Goal: Transaction & Acquisition: Purchase product/service

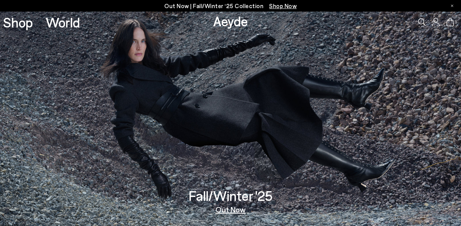
click at [282, 7] on span "Shop Now" at bounding box center [282, 5] width 27 height 7
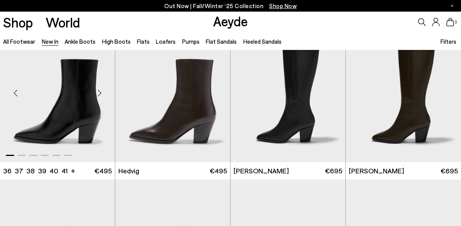
scroll to position [33, 0]
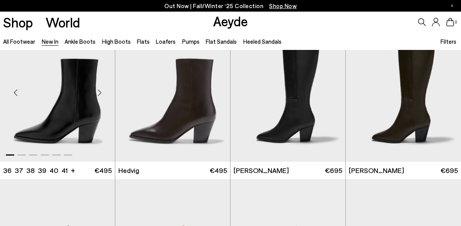
click at [82, 108] on img "1 / 6" at bounding box center [57, 89] width 115 height 145
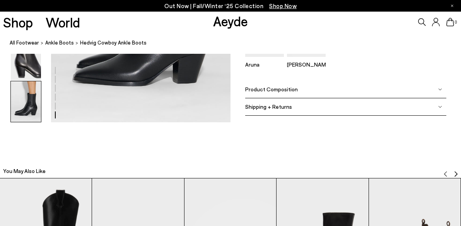
scroll to position [1361, 0]
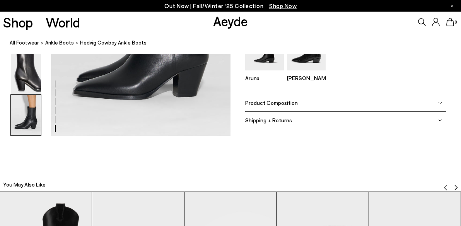
click at [357, 101] on div "Product Composition" at bounding box center [345, 102] width 201 height 17
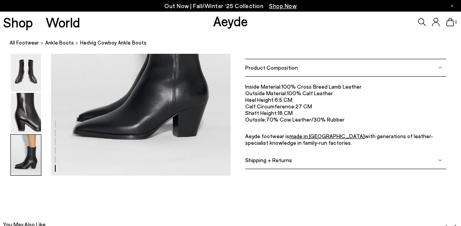
scroll to position [1320, 0]
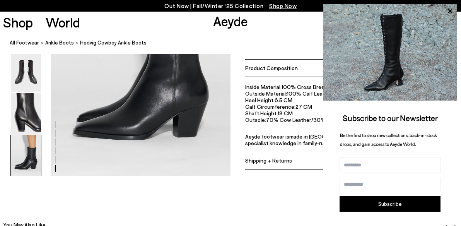
click at [449, 14] on icon at bounding box center [450, 11] width 10 height 10
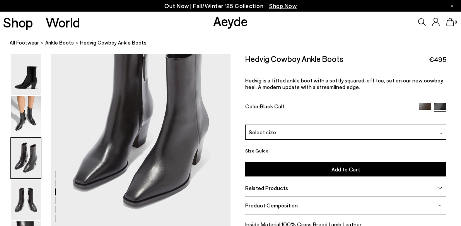
scroll to position [532, 0]
